Goal: Task Accomplishment & Management: Use online tool/utility

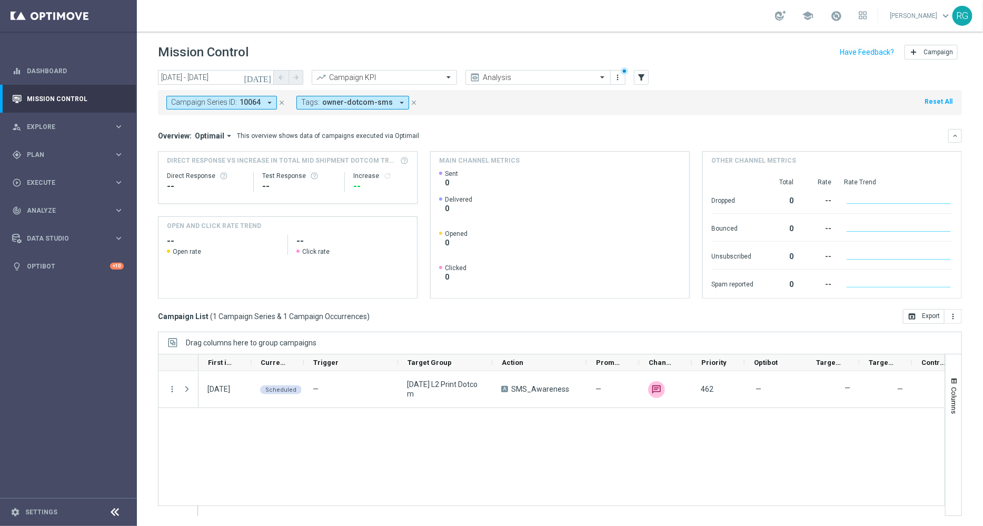
click at [280, 105] on icon "close" at bounding box center [281, 102] width 7 height 7
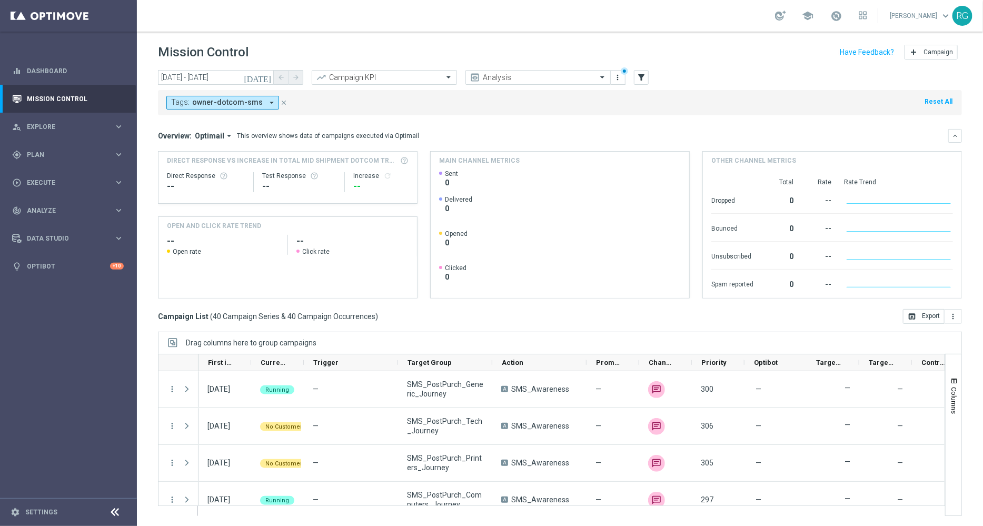
click at [266, 74] on icon "[DATE]" at bounding box center [258, 77] width 28 height 9
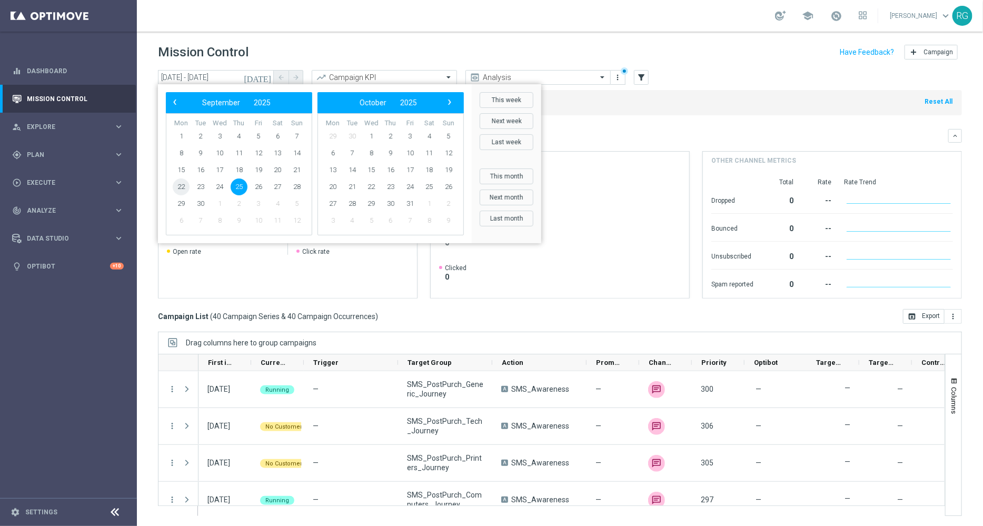
click at [180, 181] on span "22" at bounding box center [181, 187] width 17 height 17
click at [298, 186] on span "28" at bounding box center [297, 187] width 17 height 17
type input "[DATE] - [DATE]"
